Goal: Navigation & Orientation: Find specific page/section

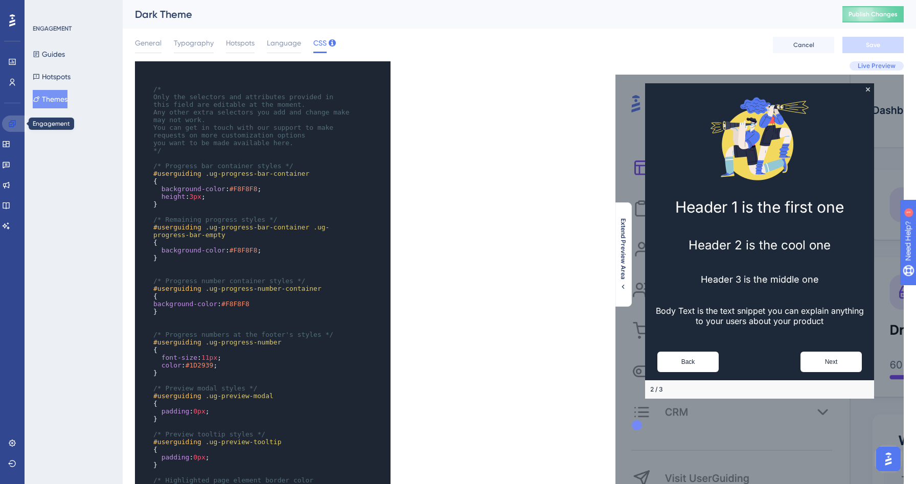
click at [15, 123] on icon at bounding box center [12, 123] width 7 height 7
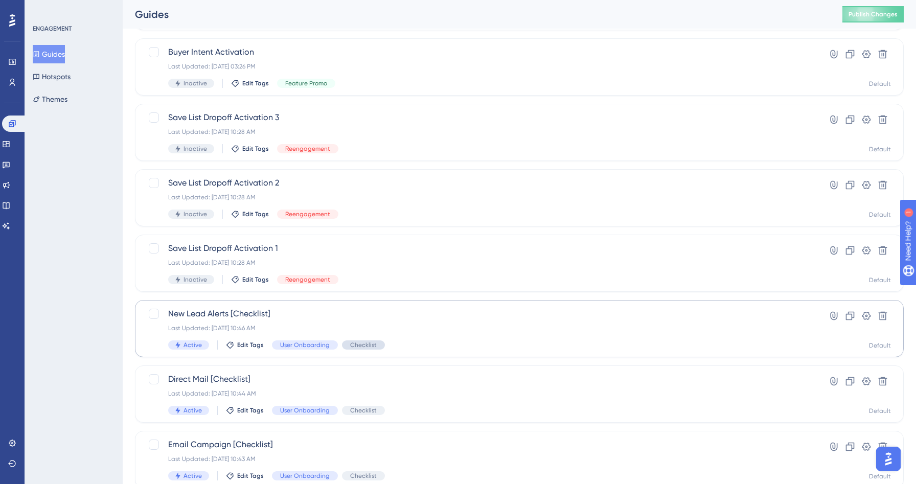
scroll to position [309, 0]
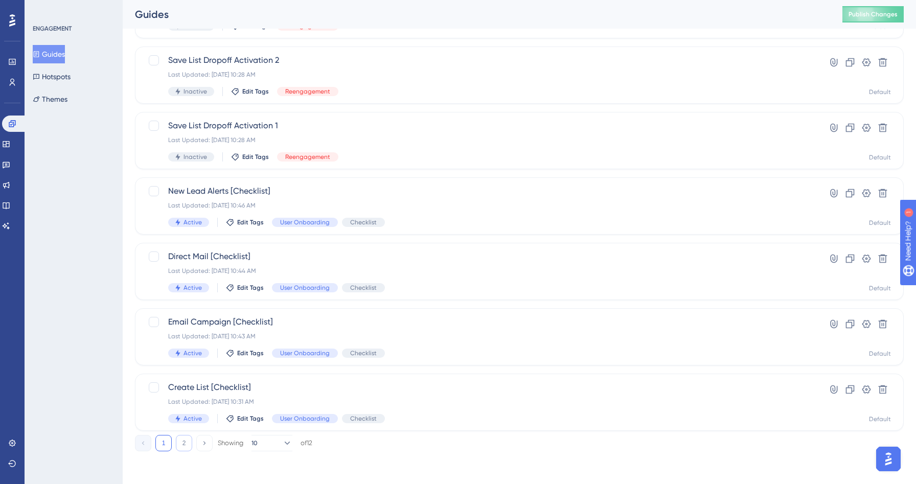
click at [187, 443] on button "2" at bounding box center [184, 443] width 16 height 16
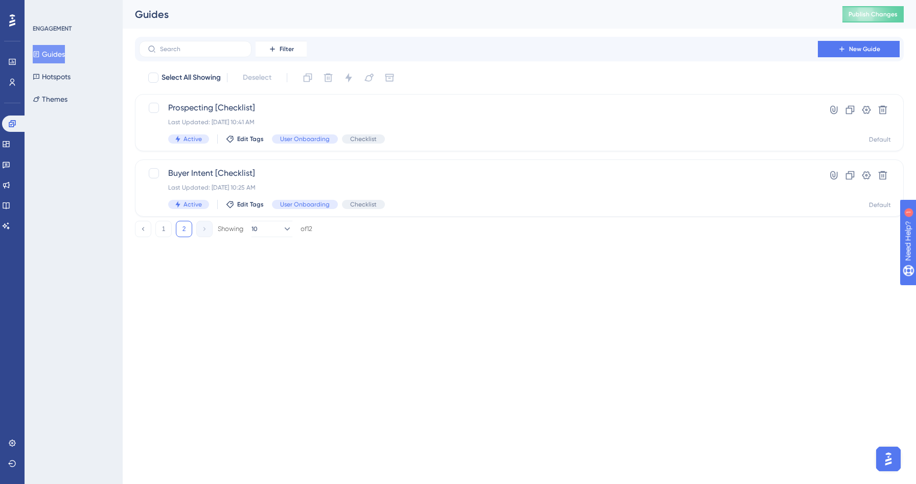
scroll to position [0, 0]
click at [166, 233] on button "1" at bounding box center [163, 229] width 16 height 16
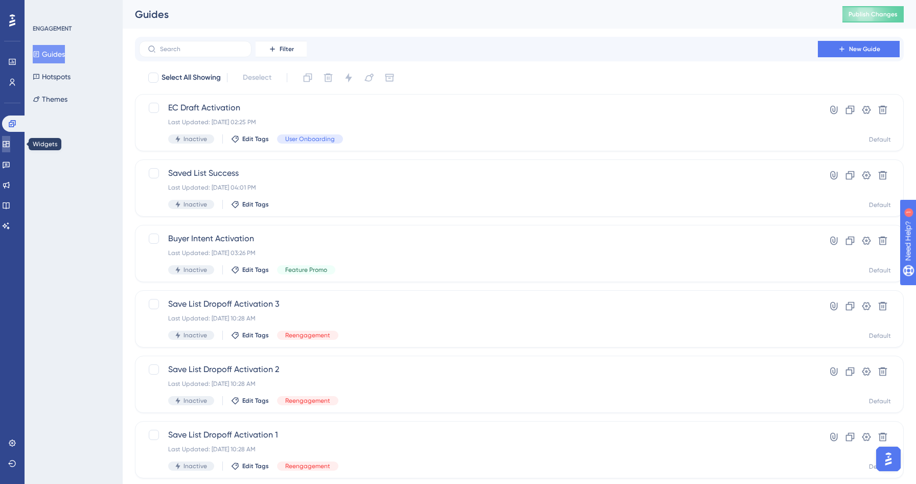
click at [10, 151] on link at bounding box center [6, 144] width 8 height 16
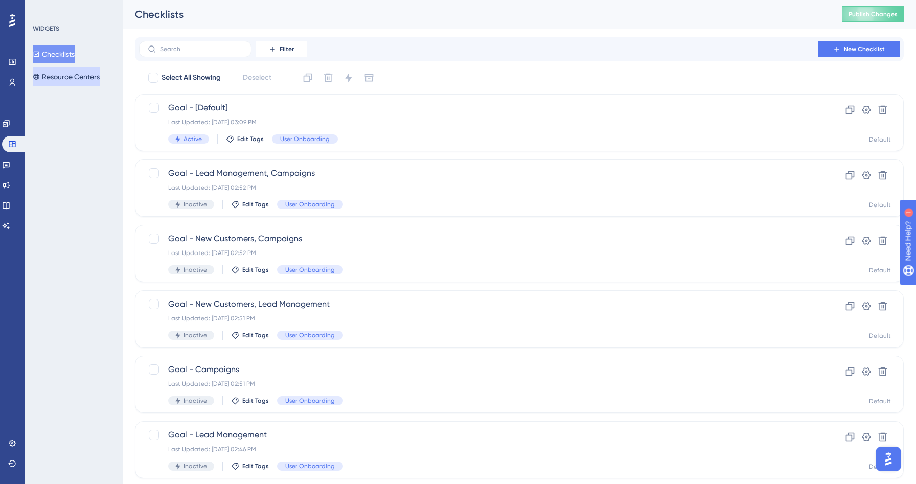
click at [82, 70] on button "Resource Centers" at bounding box center [66, 76] width 67 height 18
